Goal: Task Accomplishment & Management: Use online tool/utility

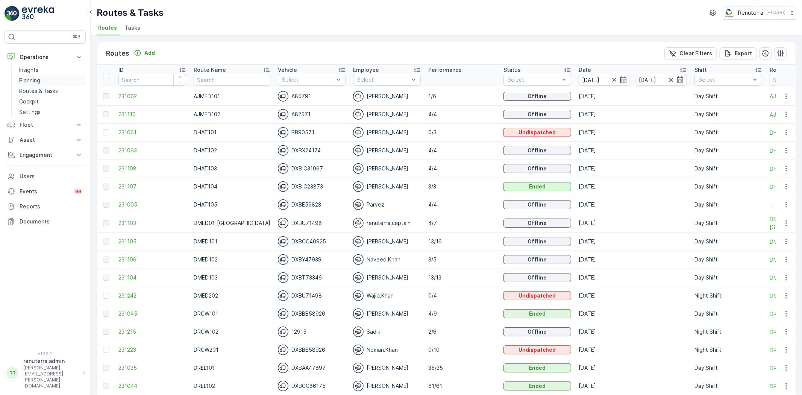
click at [32, 82] on p "Planning" at bounding box center [29, 81] width 21 height 8
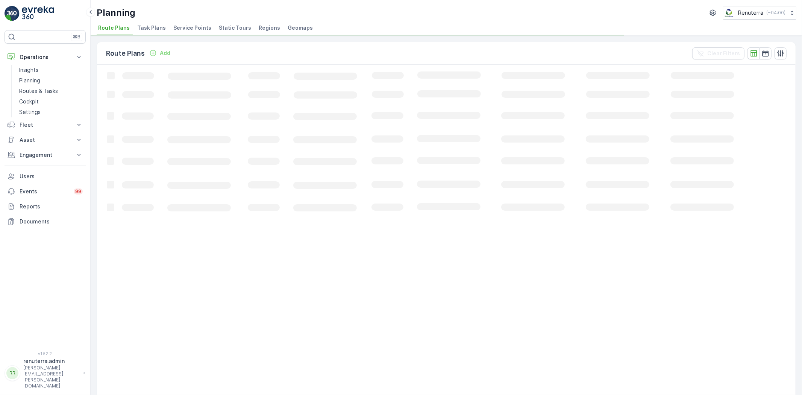
click at [183, 26] on span "Service Points" at bounding box center [192, 28] width 38 height 8
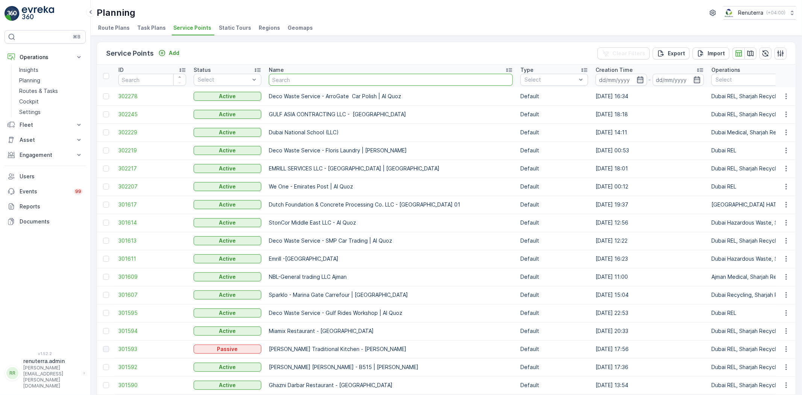
click at [283, 82] on input "text" at bounding box center [391, 80] width 244 height 12
type input "canadian"
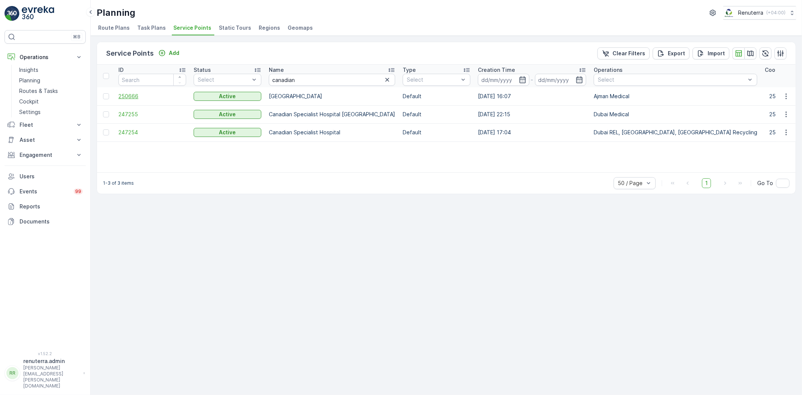
click at [138, 93] on span "250666" at bounding box center [152, 97] width 68 height 8
click at [131, 115] on span "247255" at bounding box center [152, 115] width 68 height 8
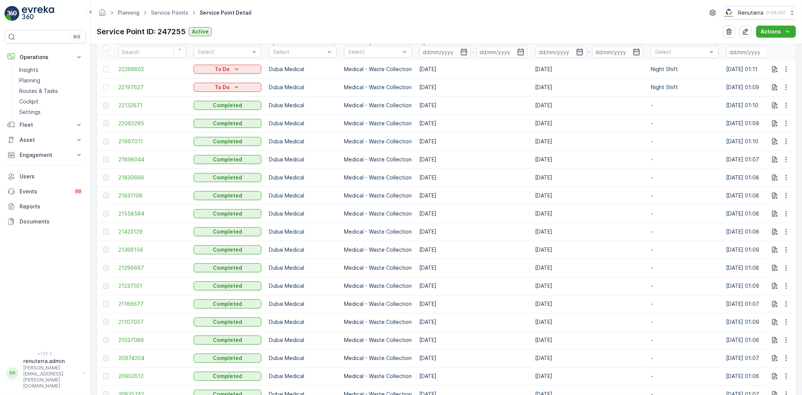
scroll to position [167, 0]
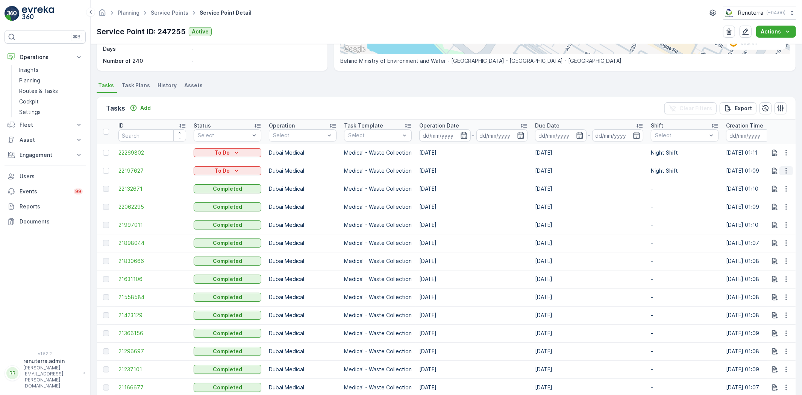
click at [783, 170] on icon "button" at bounding box center [787, 171] width 8 height 8
click at [756, 207] on div "Change Route" at bounding box center [774, 202] width 57 height 11
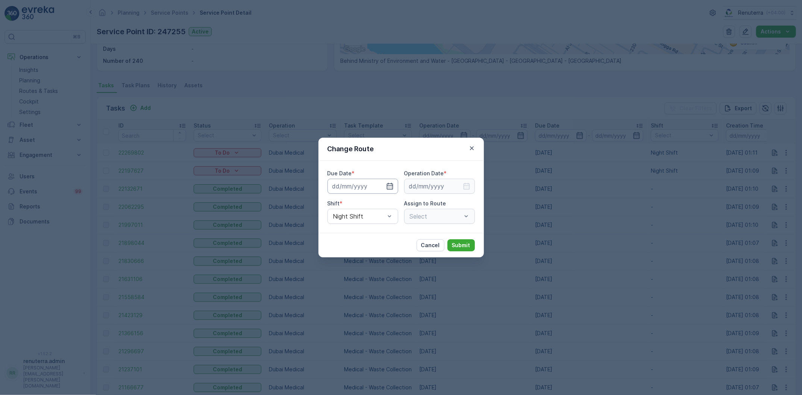
type input "[DATE]"
click at [380, 187] on icon "button" at bounding box center [381, 186] width 8 height 8
type input "[DATE]"
click at [465, 185] on icon "button" at bounding box center [466, 186] width 6 height 7
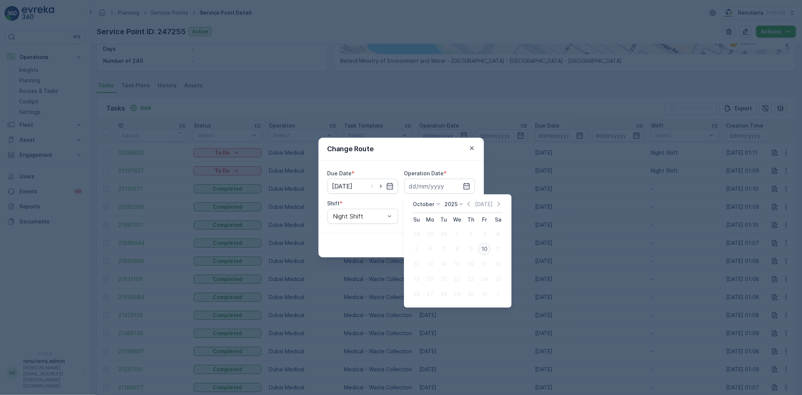
click at [487, 251] on div "10" at bounding box center [484, 249] width 12 height 12
type input "[DATE]"
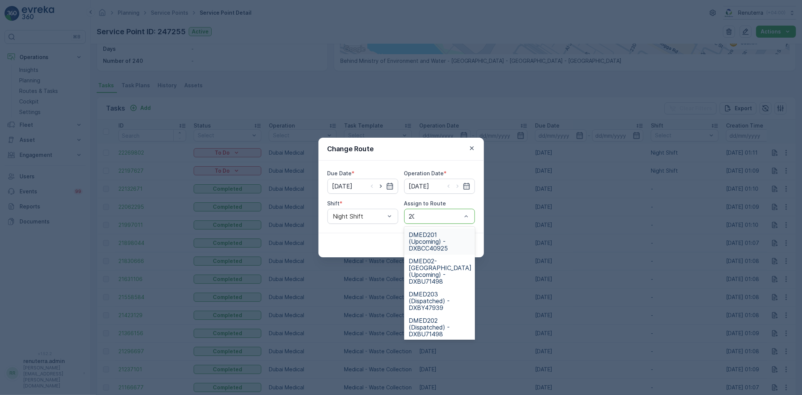
type input "203"
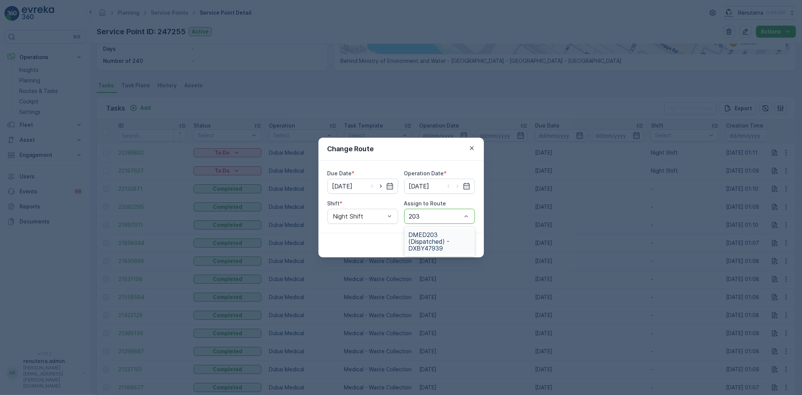
click at [426, 234] on span "DMED203 (Dispatched) - DXBY47939" at bounding box center [440, 241] width 62 height 20
click at [474, 249] on button "Submit" at bounding box center [460, 245] width 27 height 12
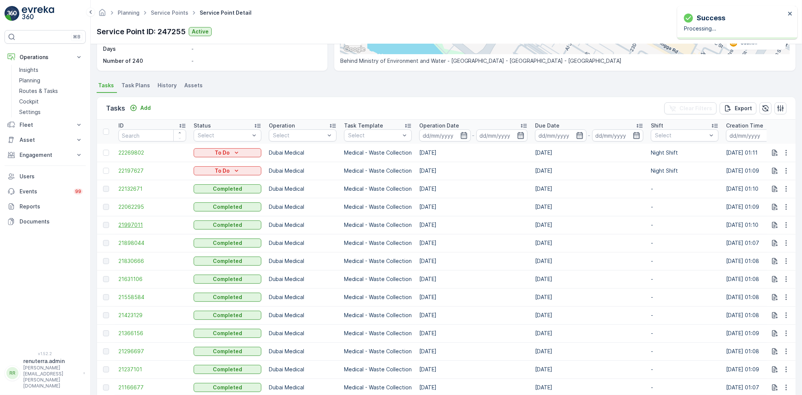
click at [129, 224] on span "21997011" at bounding box center [152, 225] width 68 height 8
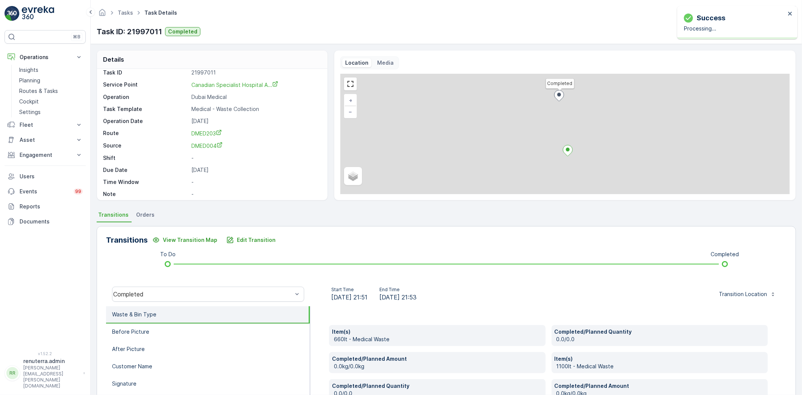
scroll to position [10, 0]
